Goal: Check status: Check status

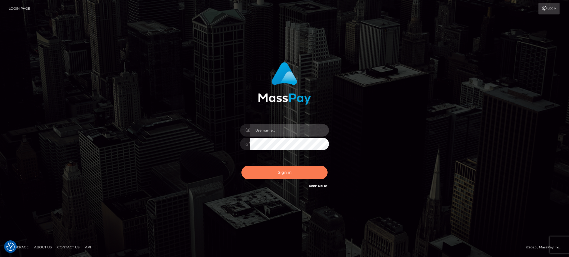
type input "Arjhon.megabonanza"
click at [292, 174] on button "Sign in" at bounding box center [285, 173] width 86 height 14
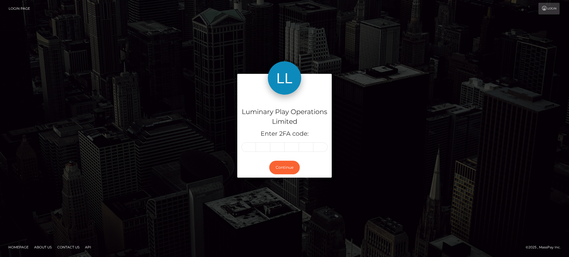
click at [250, 148] on input "text" at bounding box center [249, 147] width 14 height 9
type input "0"
type input "9"
type input "5"
type input "3"
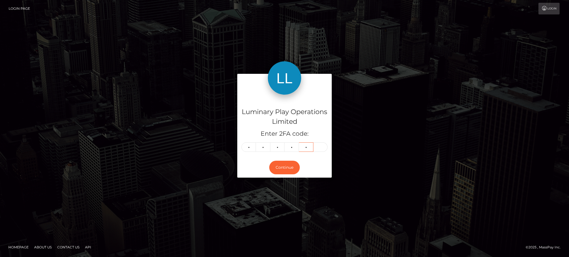
type input "0"
type input "8"
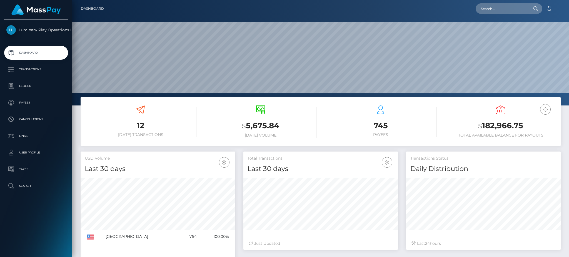
scroll to position [99, 154]
click at [496, 8] on input "text" at bounding box center [502, 8] width 52 height 11
paste input "341445"
type input "341445"
drag, startPoint x: 526, startPoint y: 126, endPoint x: 483, endPoint y: 126, distance: 42.8
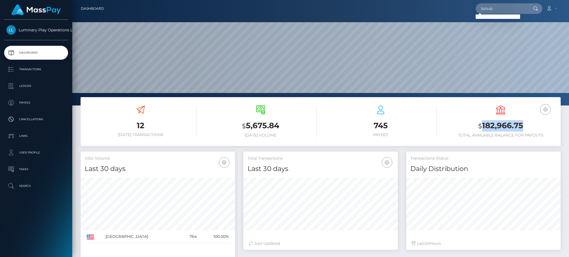
click at [483, 126] on h3 "$ 182,966.75" at bounding box center [501, 125] width 112 height 11
copy h3 "182,966.75"
